Goal: Check status

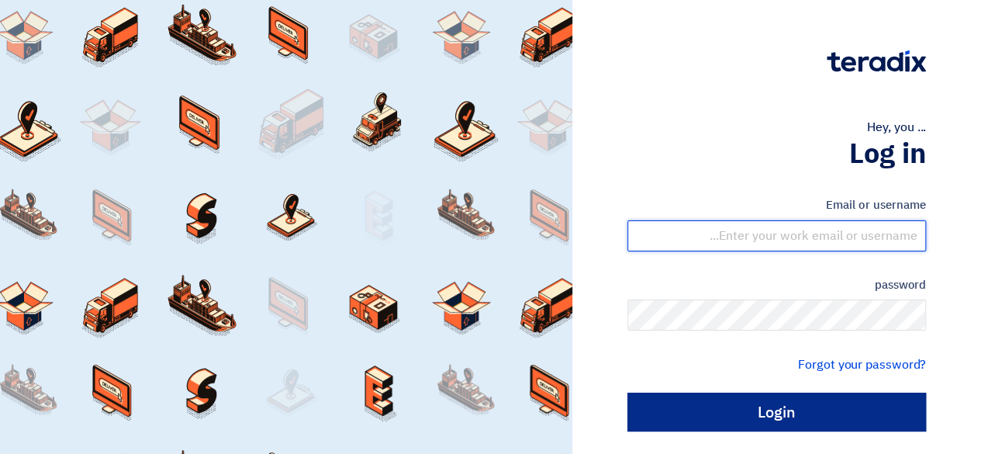
type input "[EMAIL_ADDRESS][DOMAIN_NAME]"
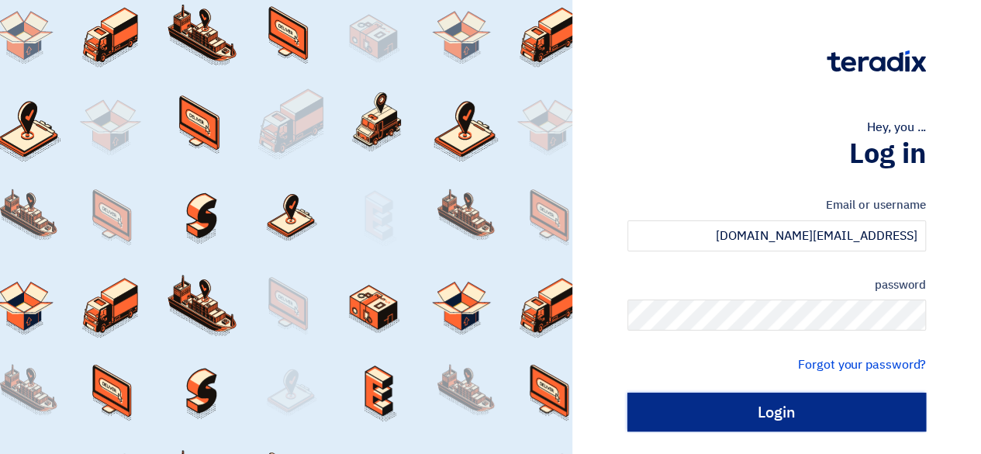
click at [749, 409] on input "Login" at bounding box center [777, 412] width 299 height 39
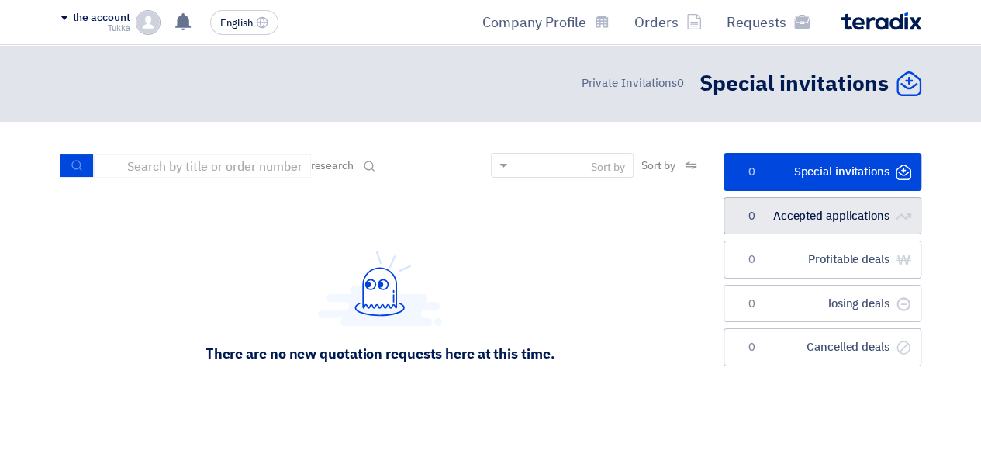
click at [780, 207] on font "Accepted applications" at bounding box center [831, 215] width 116 height 17
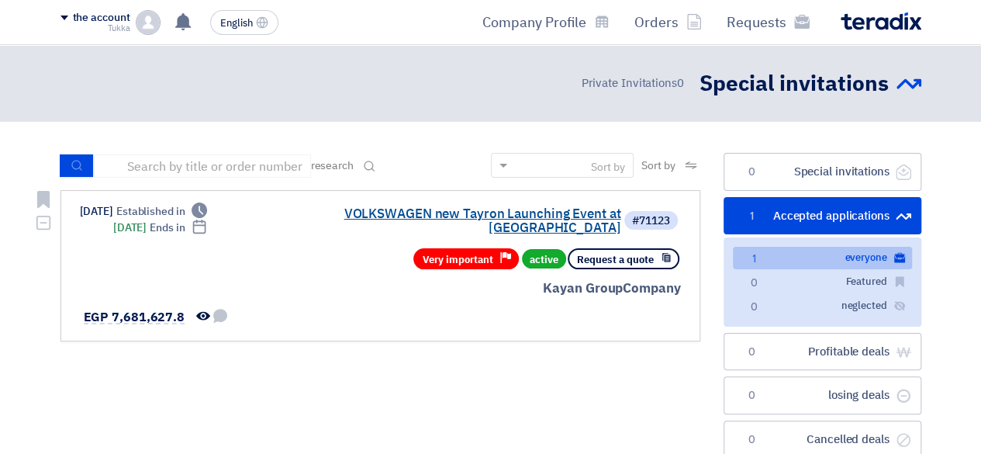
click at [494, 211] on font "VOLKSWAGEN new Tayron Launching Event at [GEOGRAPHIC_DATA]" at bounding box center [482, 220] width 277 height 33
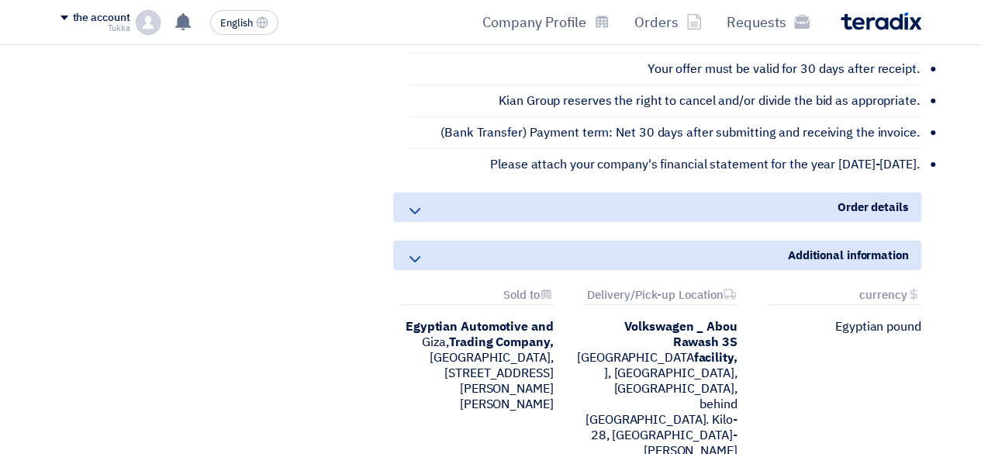
scroll to position [2917, 0]
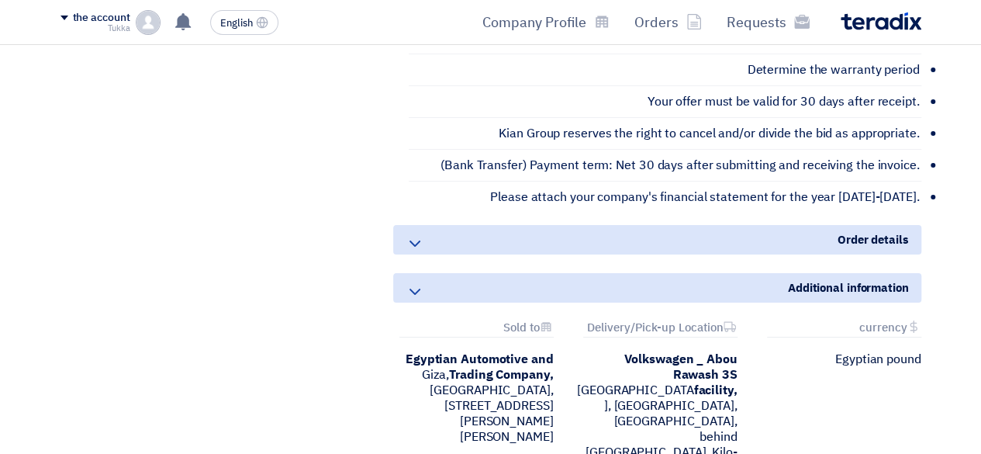
click at [427, 225] on div "Order details" at bounding box center [657, 239] width 528 height 29
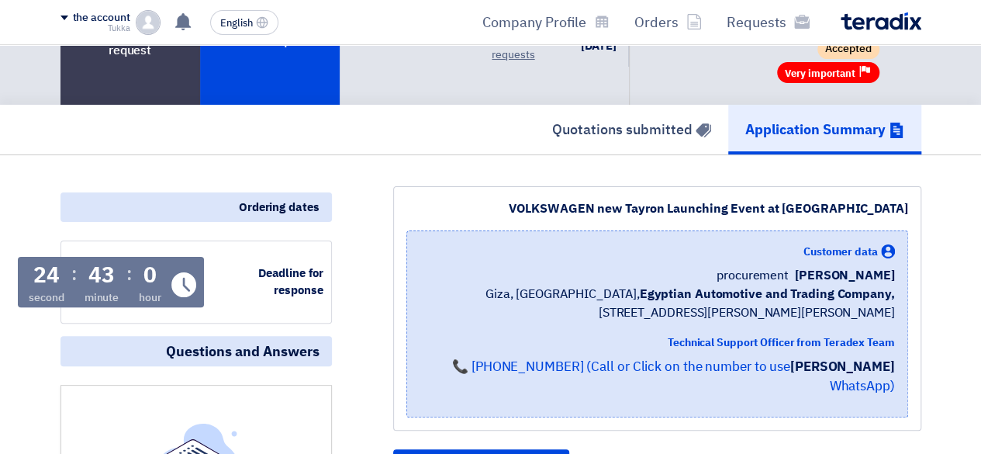
scroll to position [86, 0]
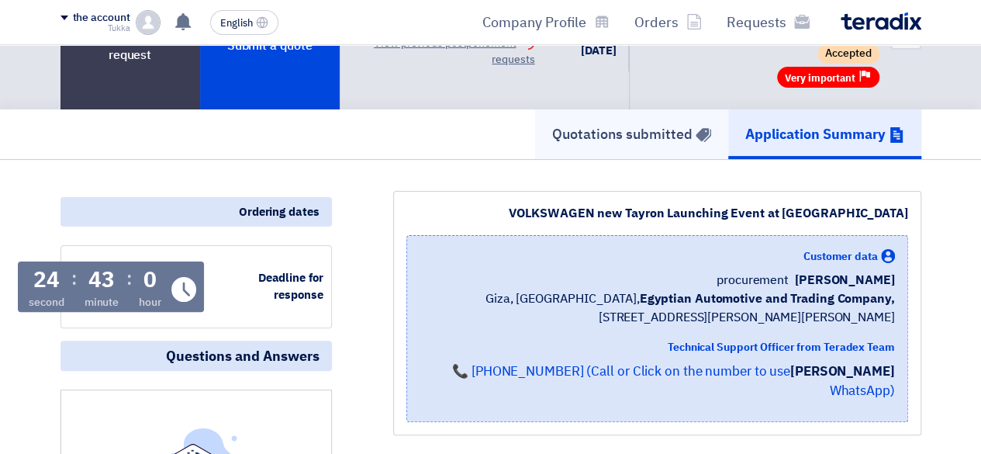
click at [602, 123] on font "Quotations submitted" at bounding box center [622, 133] width 140 height 21
